Goal: Task Accomplishment & Management: Use online tool/utility

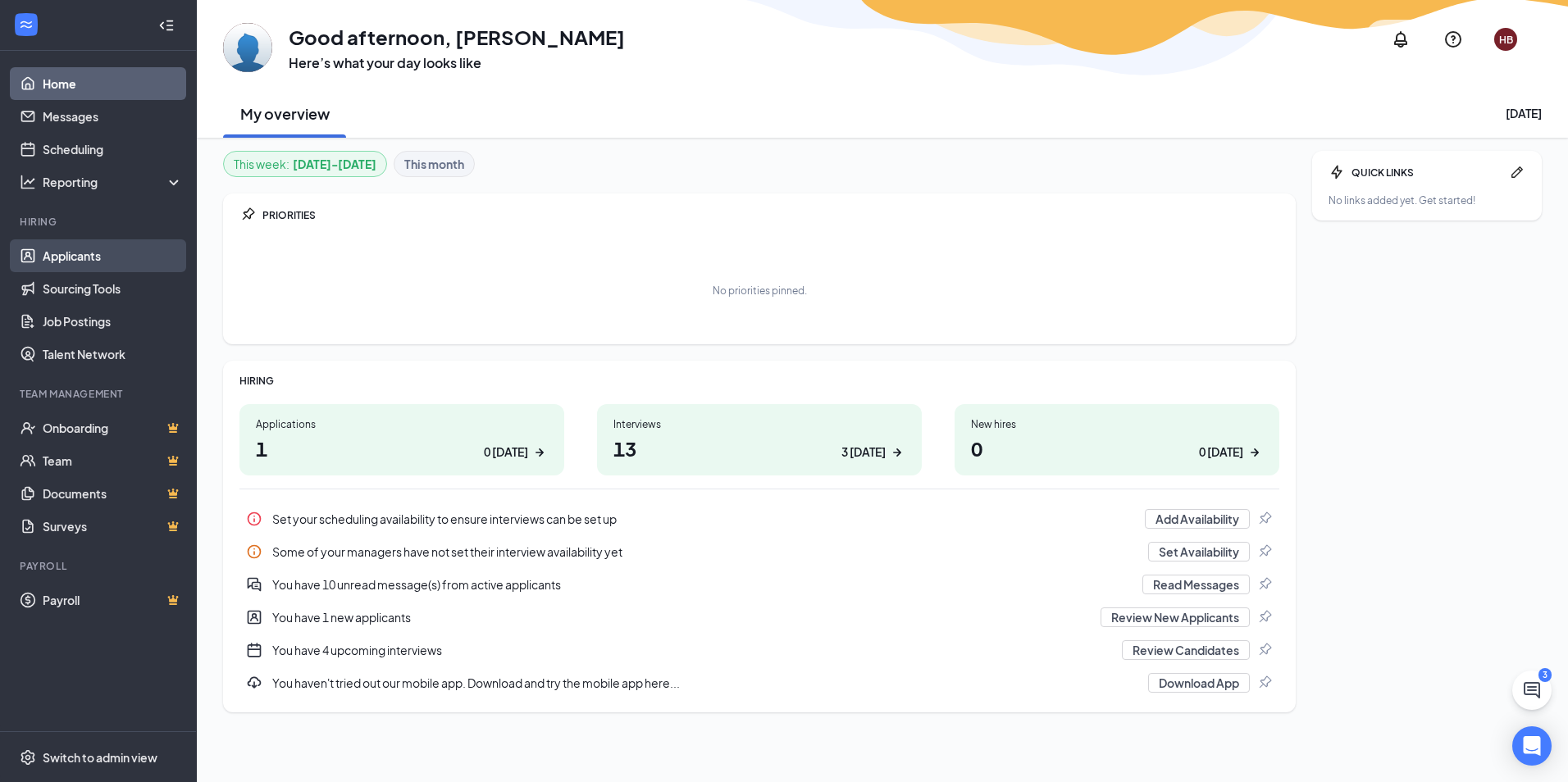
click at [100, 258] on link "Applicants" at bounding box center [112, 256] width 140 height 33
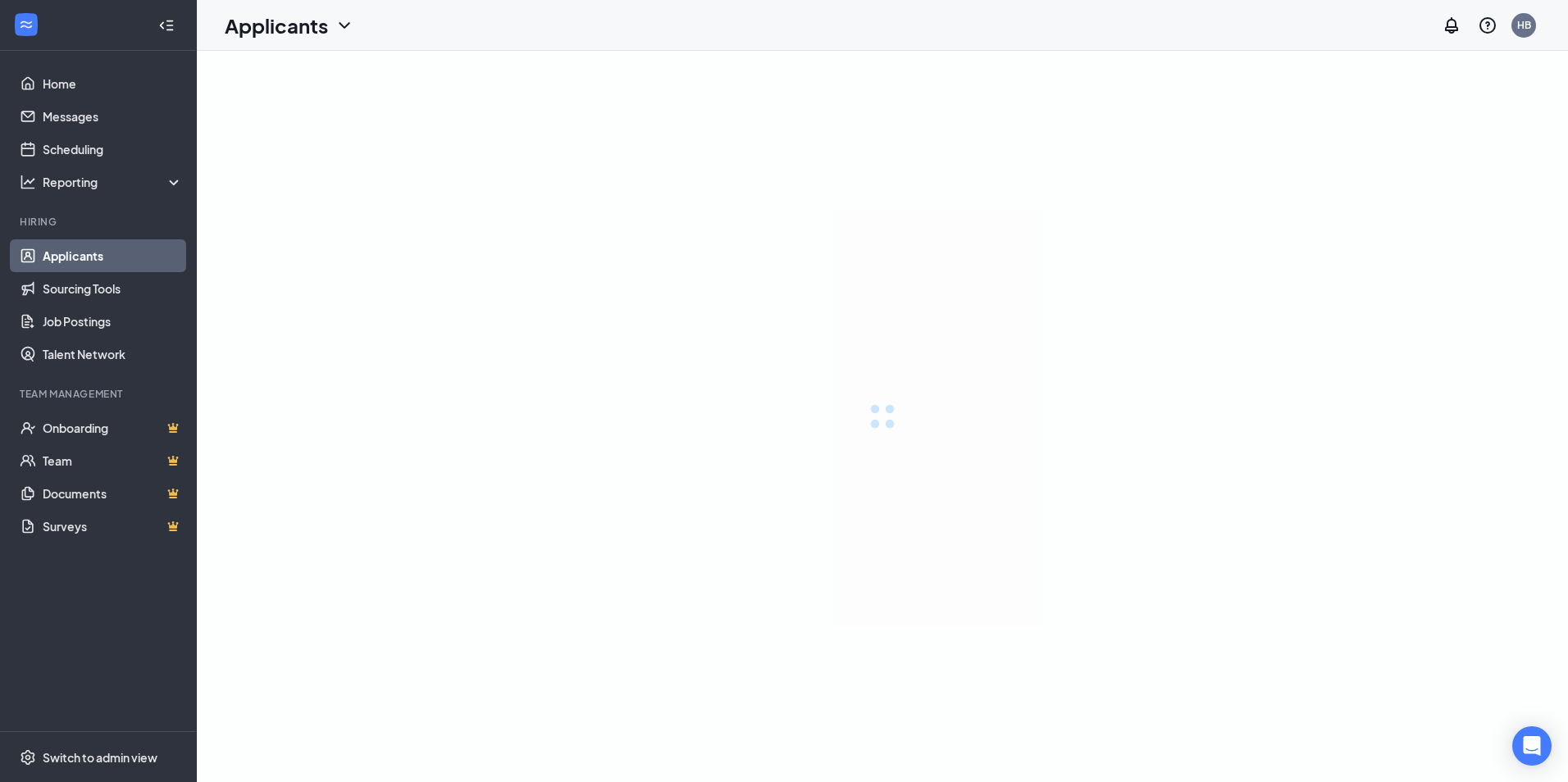
click at [61, 144] on link "Scheduling" at bounding box center [112, 149] width 140 height 33
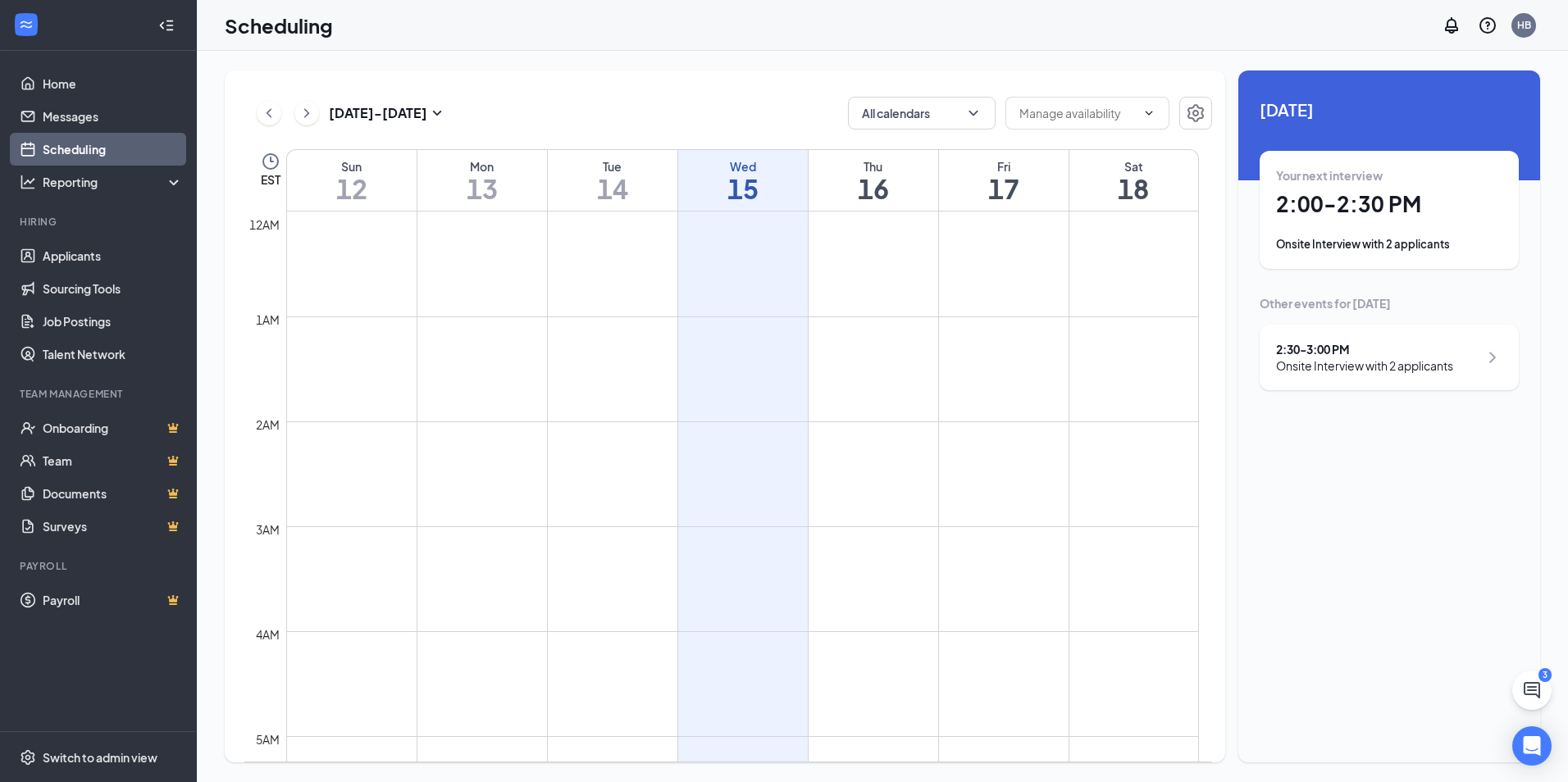
scroll to position [806, 0]
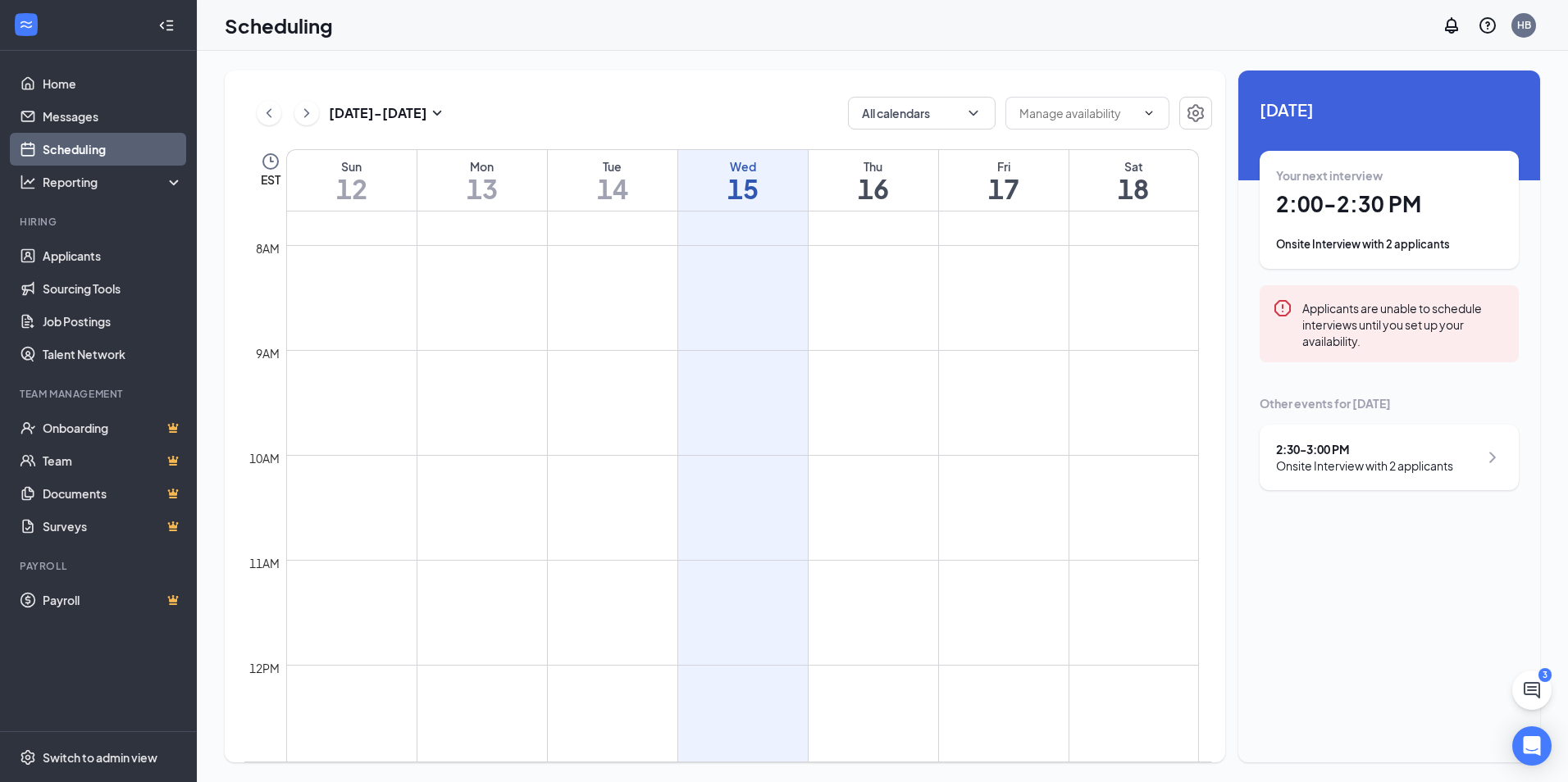
click at [1354, 458] on div "Onsite Interview with 2 applicants" at bounding box center [1364, 465] width 177 height 16
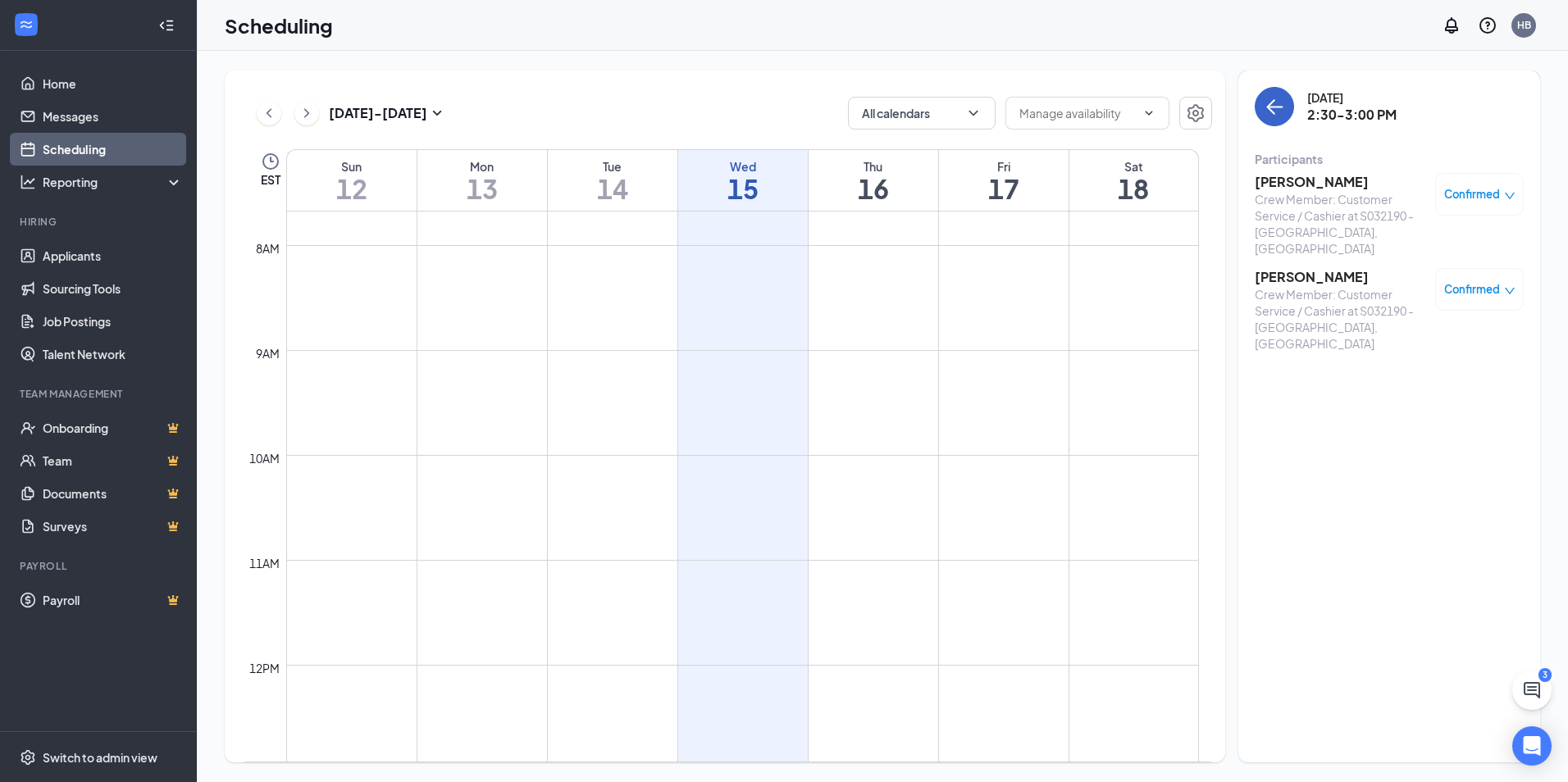
click at [1277, 112] on icon "ArrowLeft" at bounding box center [1274, 106] width 20 height 20
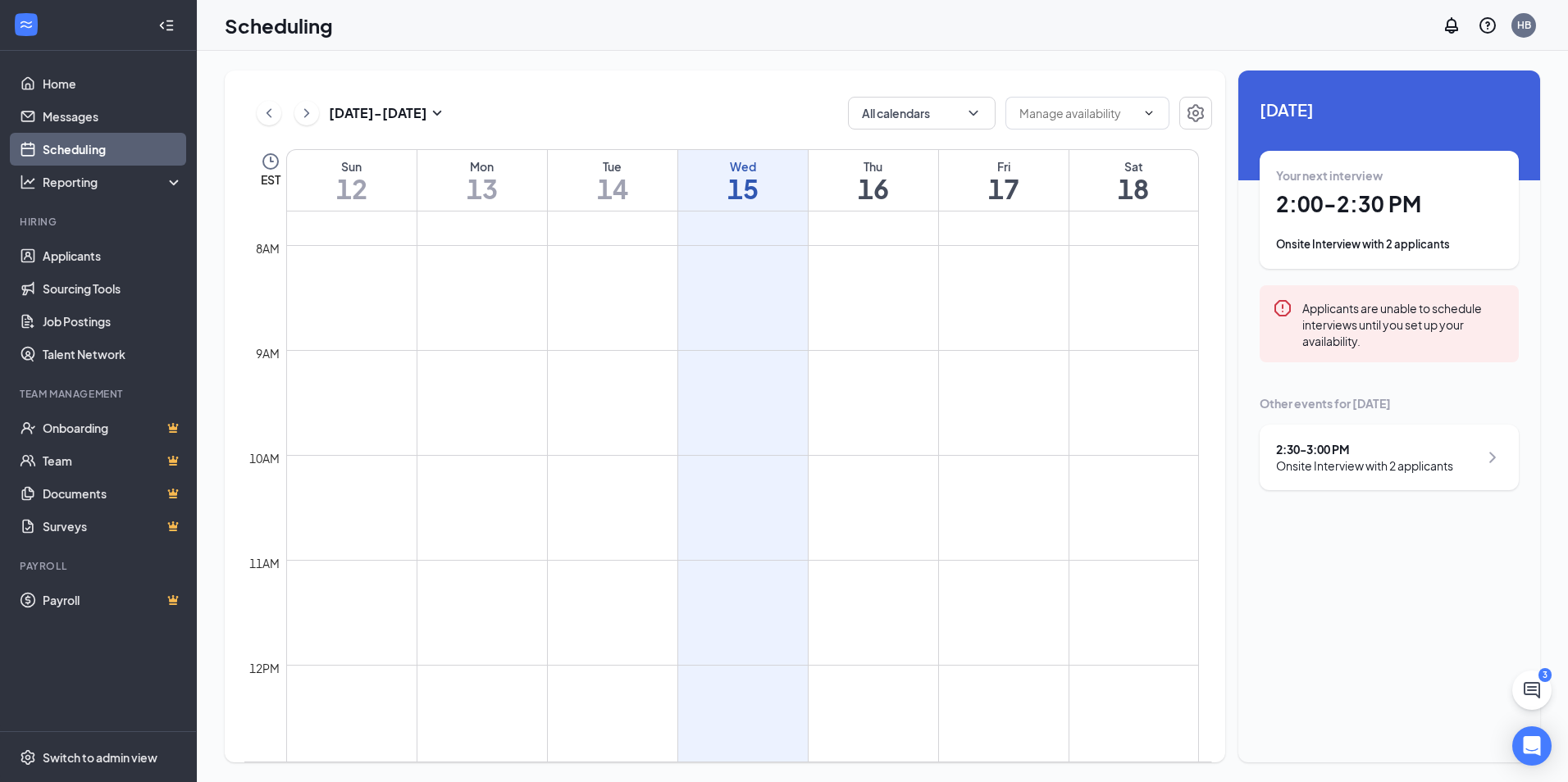
click at [1316, 207] on h1 "2:00 - 2:30 PM" at bounding box center [1389, 204] width 226 height 28
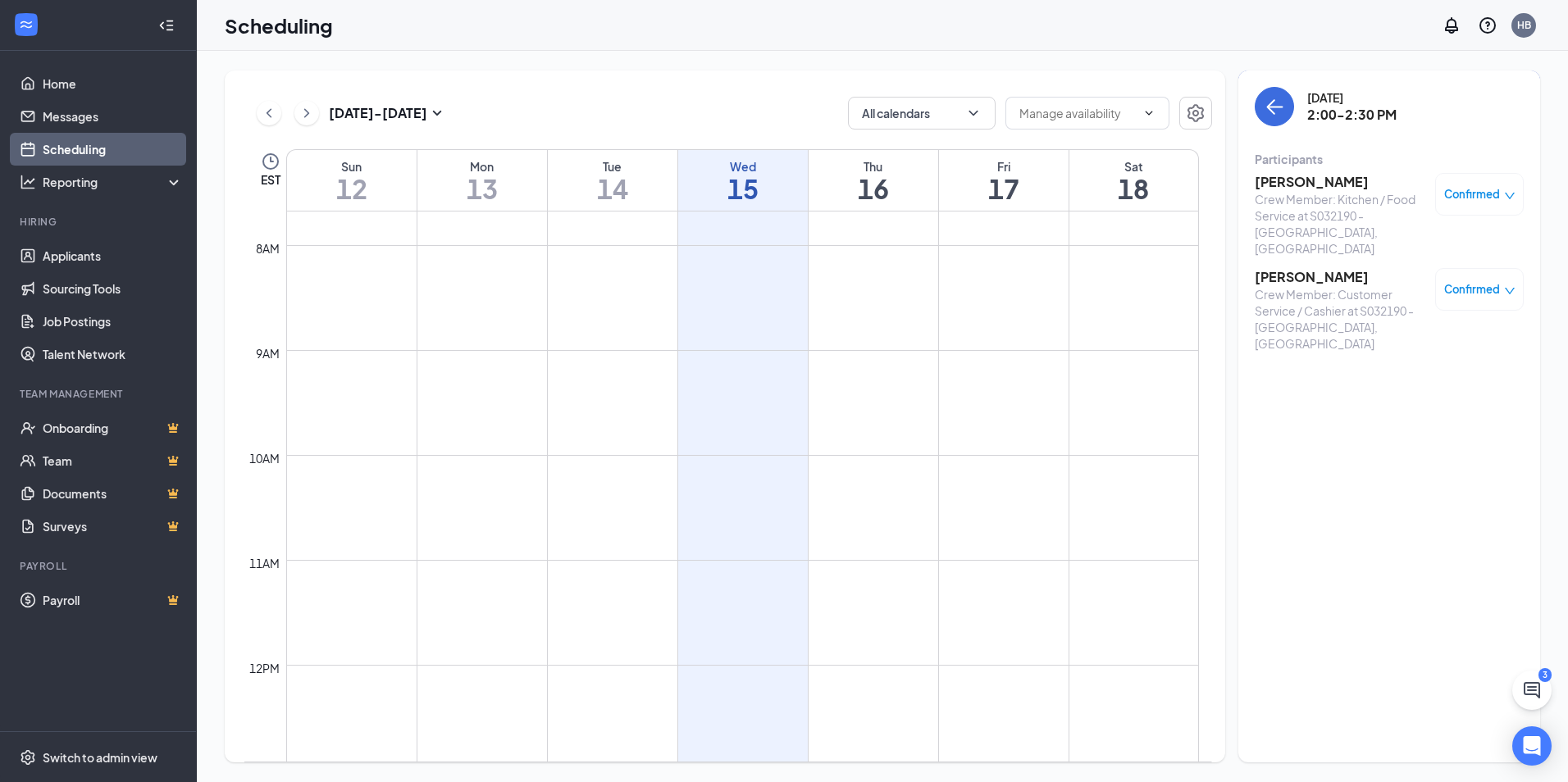
click at [1287, 268] on h3 "Kelsey Quiles" at bounding box center [1340, 276] width 173 height 18
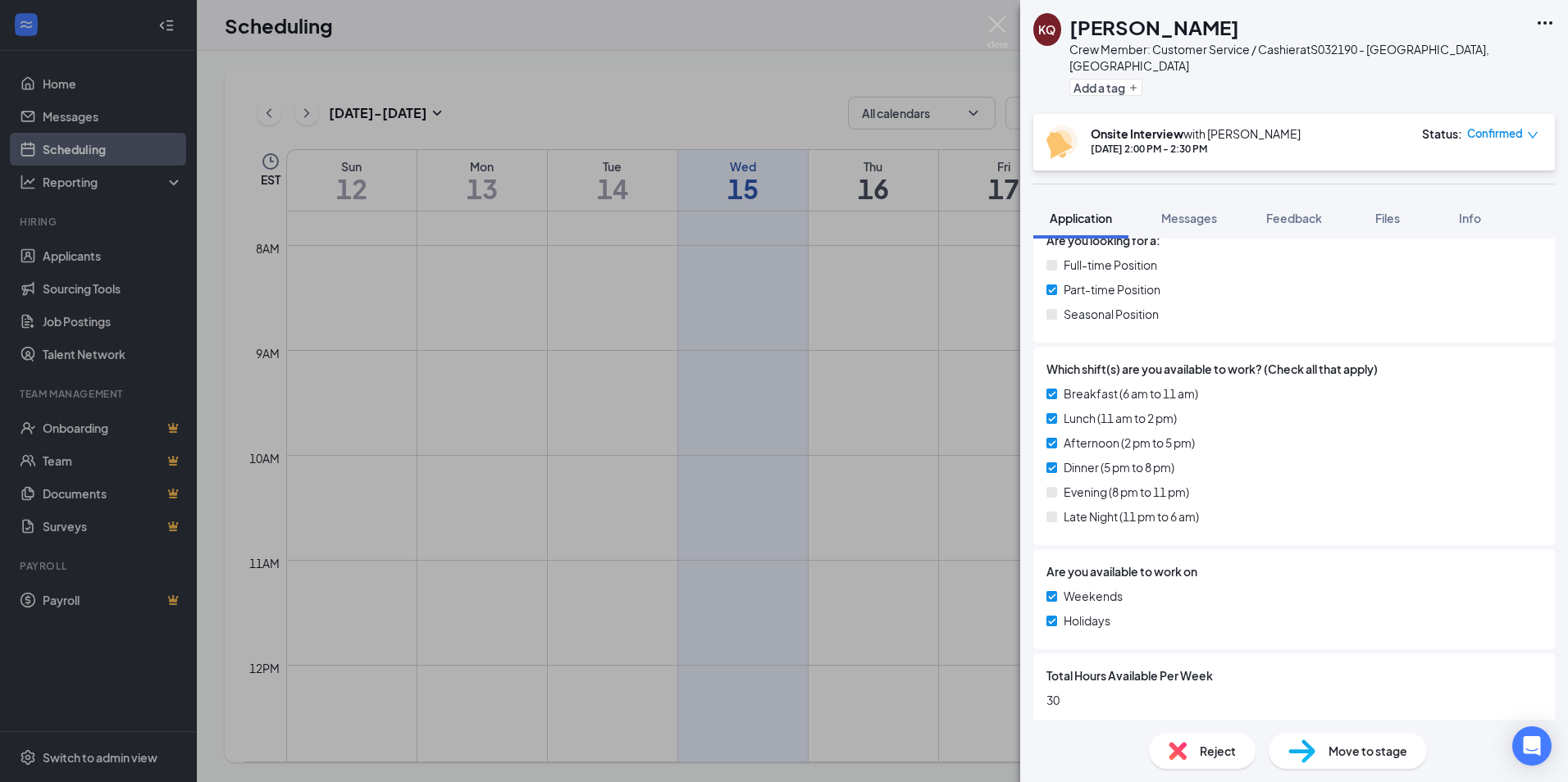
scroll to position [652, 0]
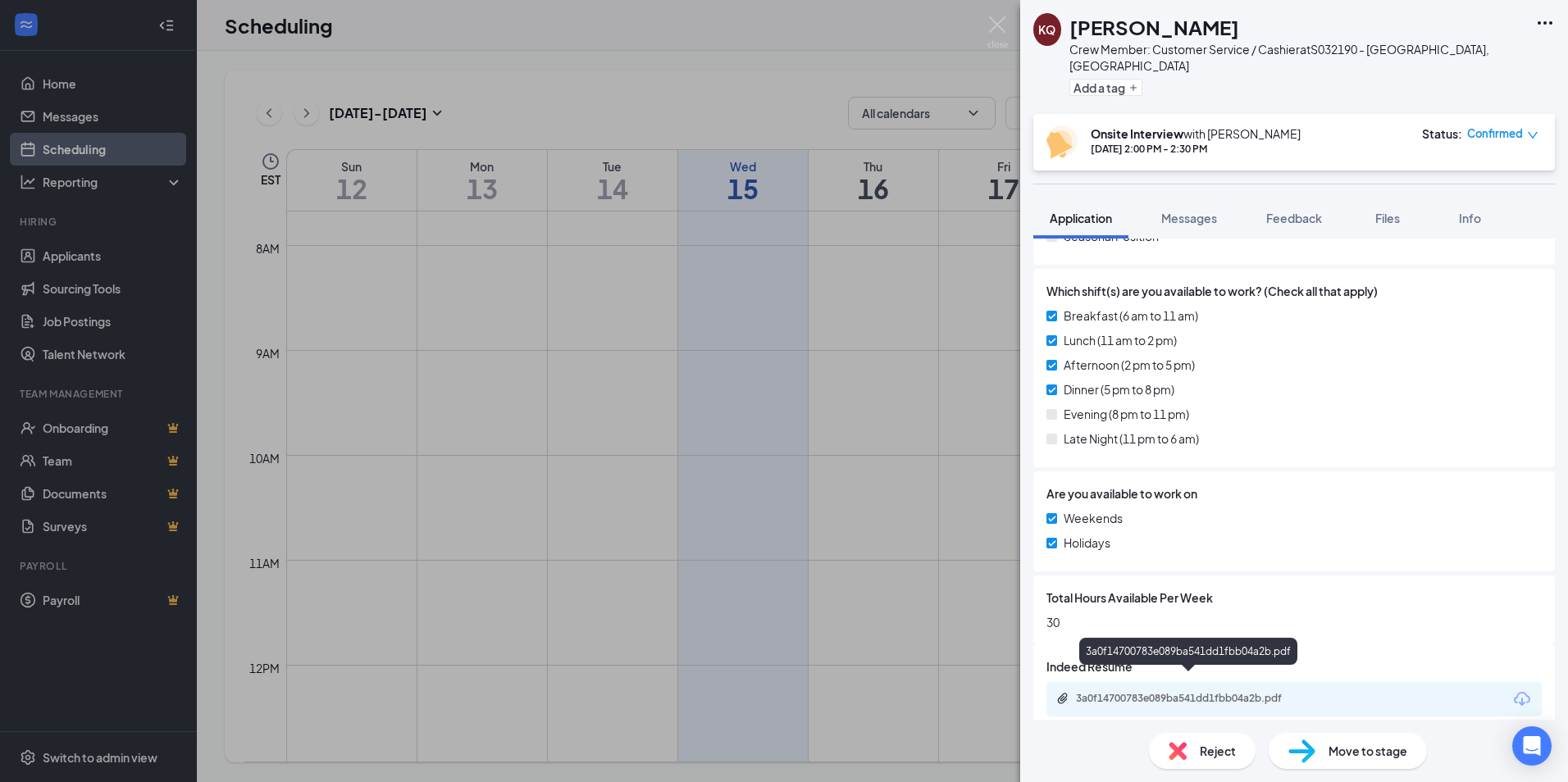
click at [1172, 692] on div "3a0f14700783e089ba541dd1fbb04a2b.pdf" at bounding box center [1190, 698] width 230 height 13
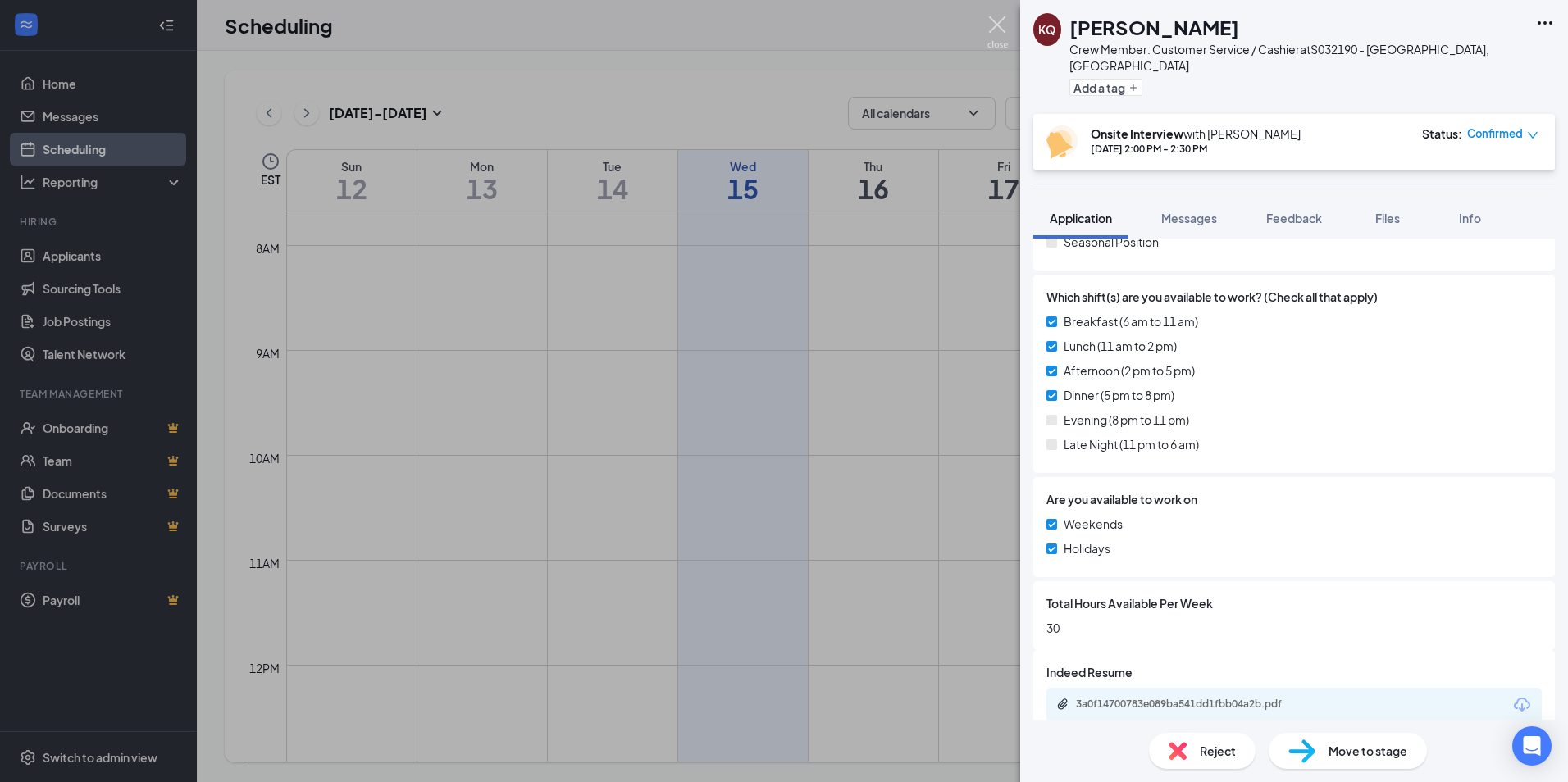
click at [996, 19] on img at bounding box center [997, 32] width 20 height 32
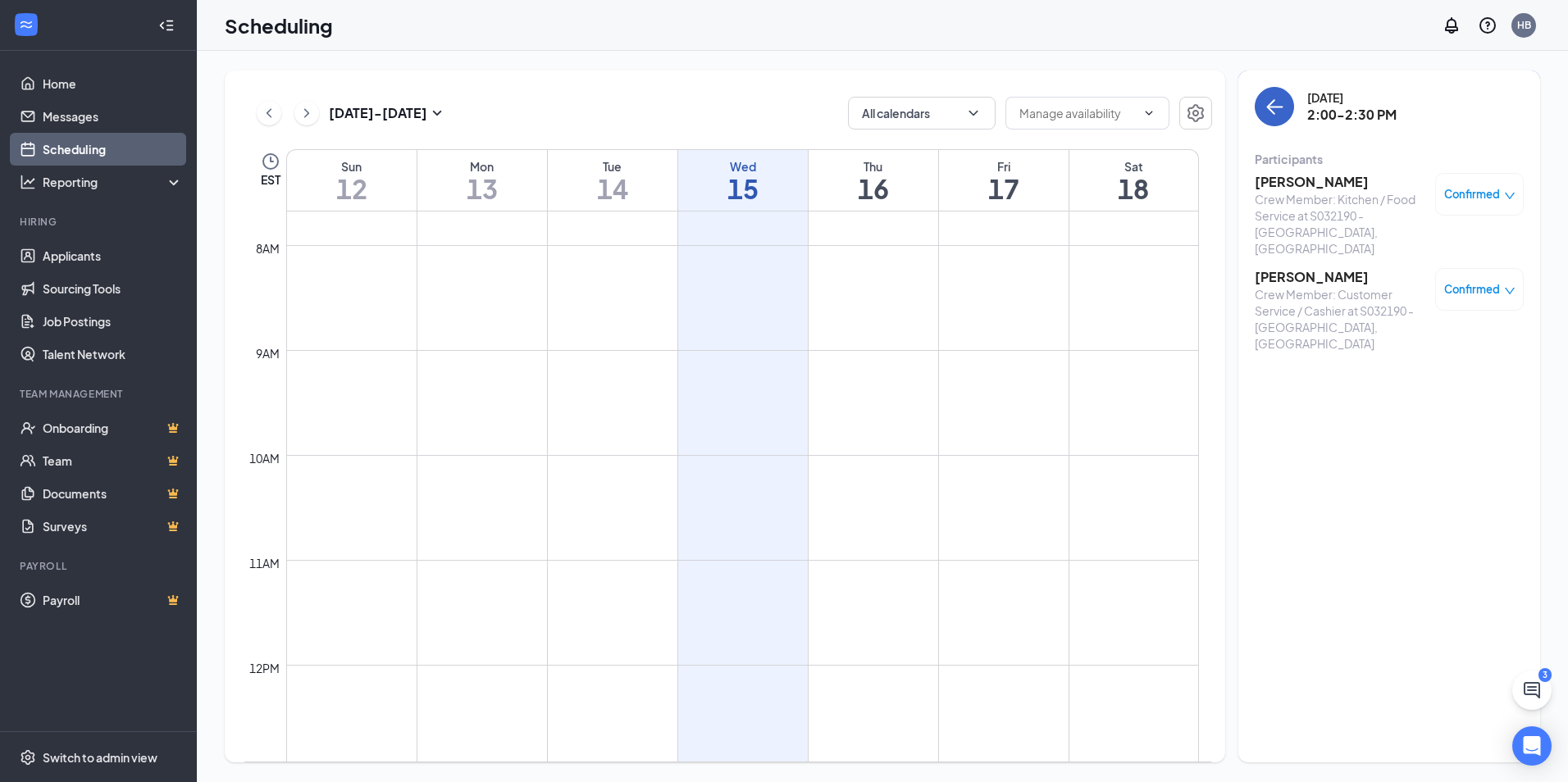
click at [1286, 101] on button "back-button" at bounding box center [1274, 106] width 39 height 39
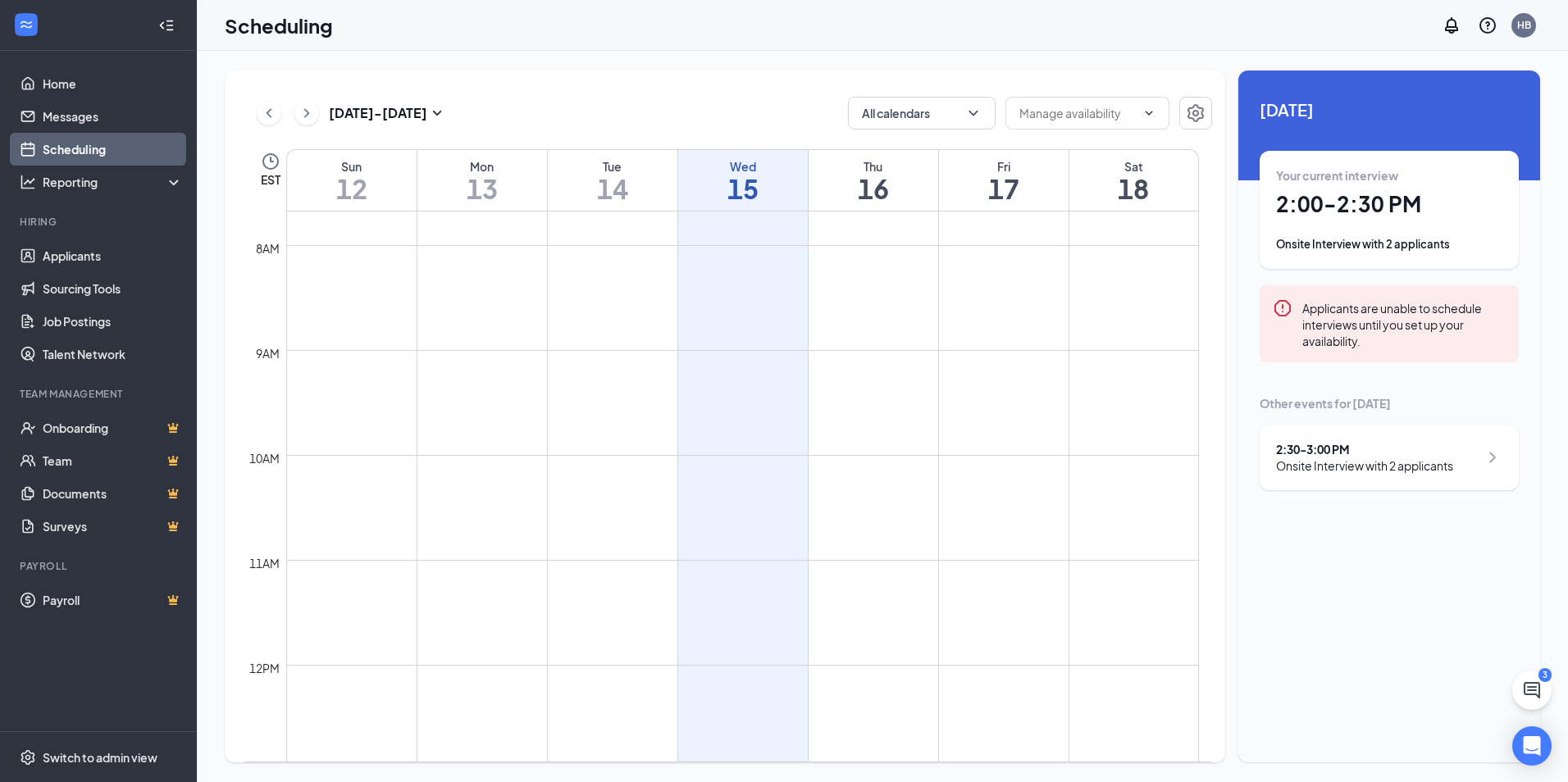
click at [1392, 462] on div "Onsite Interview with 2 applicants" at bounding box center [1364, 465] width 177 height 16
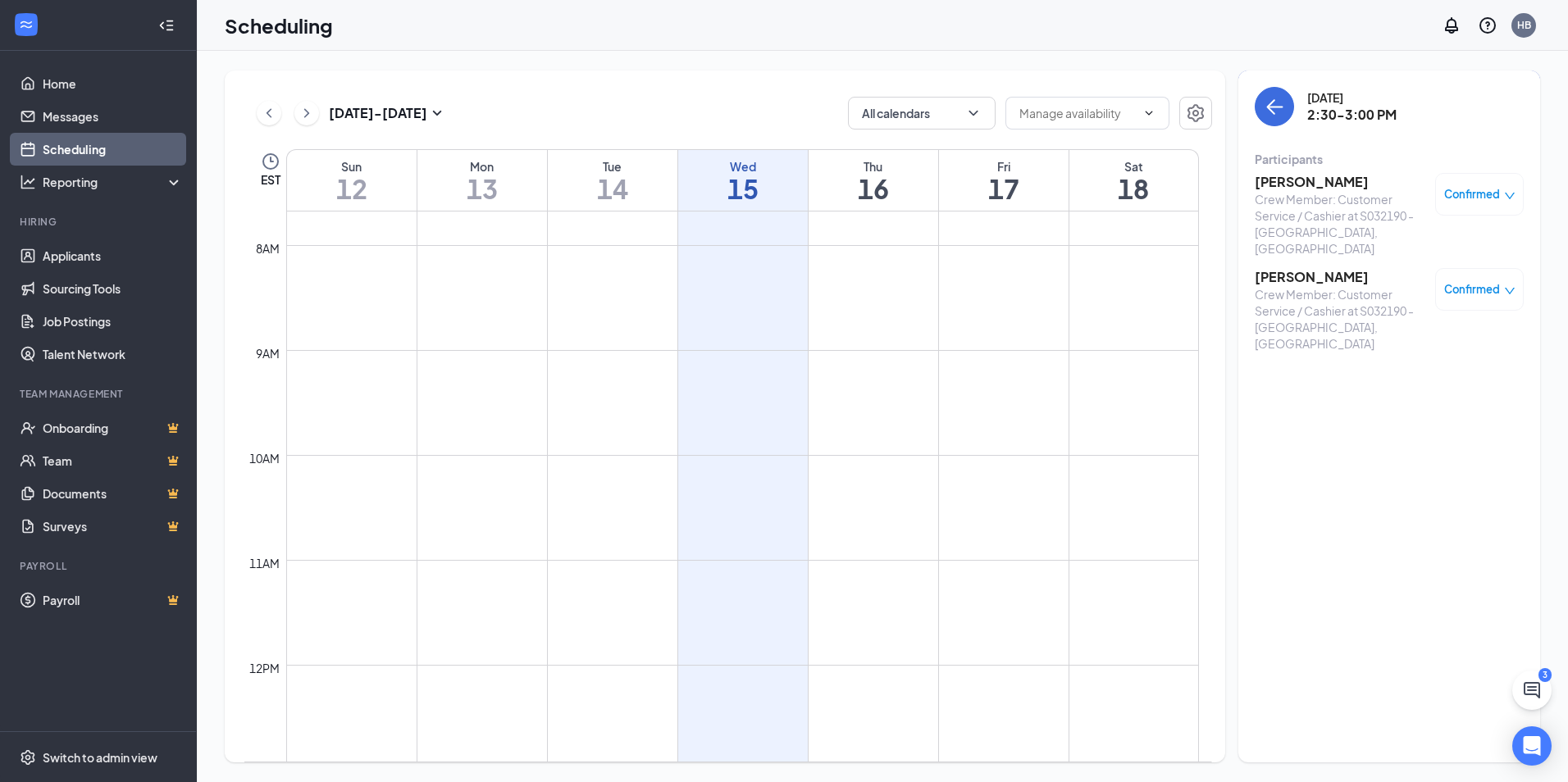
click at [1338, 268] on h3 "Deborah Holmes" at bounding box center [1340, 276] width 173 height 18
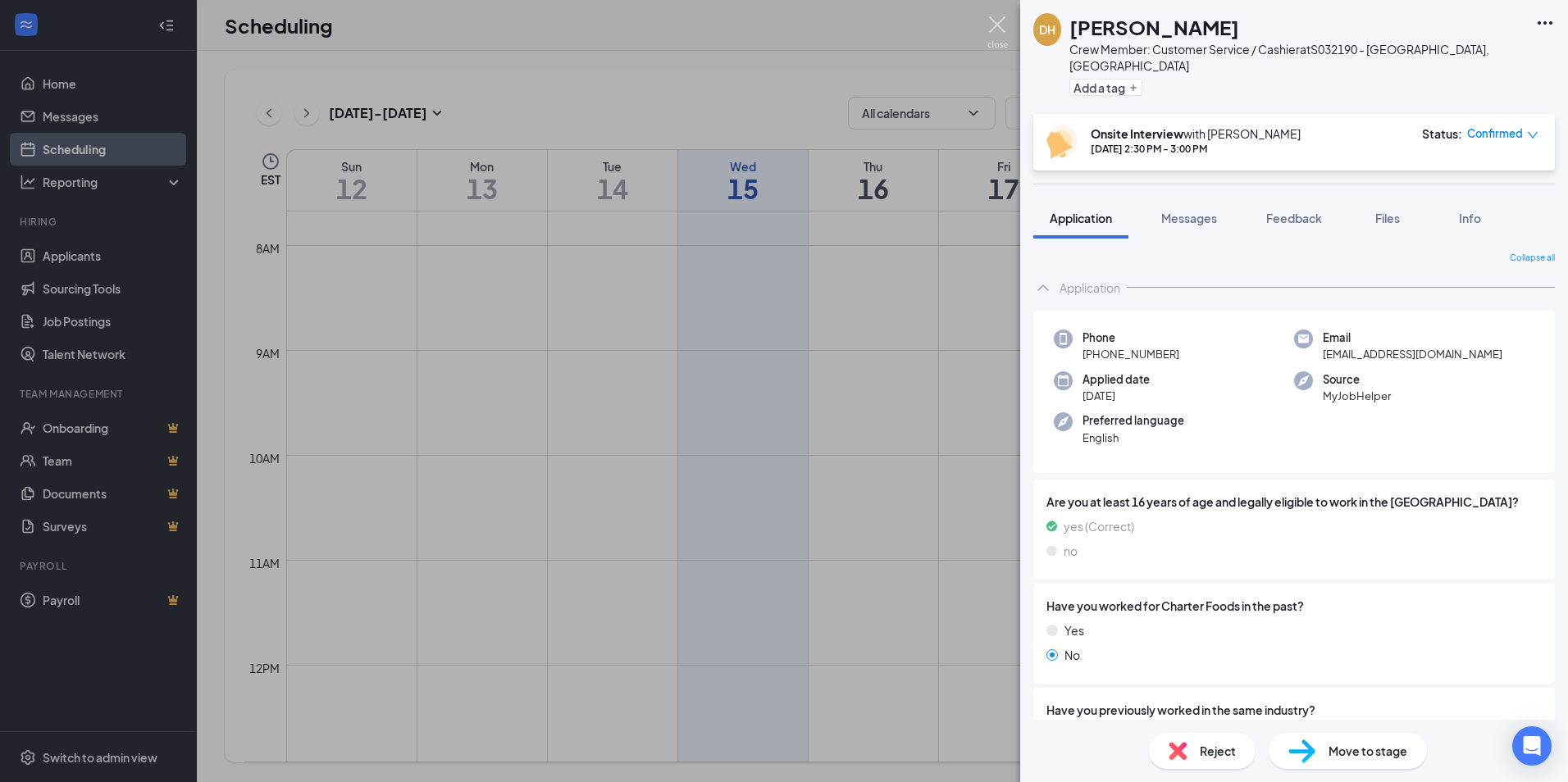
click at [993, 19] on img at bounding box center [997, 32] width 20 height 32
